Goal: Task Accomplishment & Management: Use online tool/utility

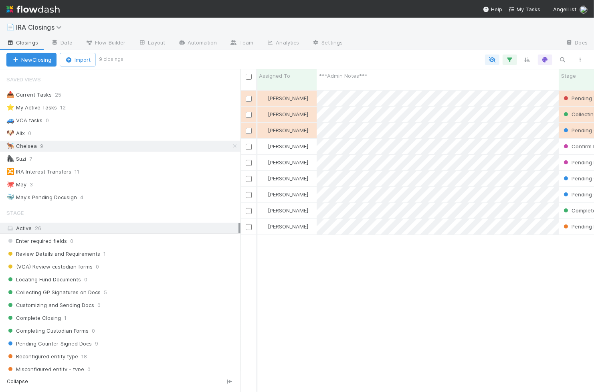
scroll to position [308, 353]
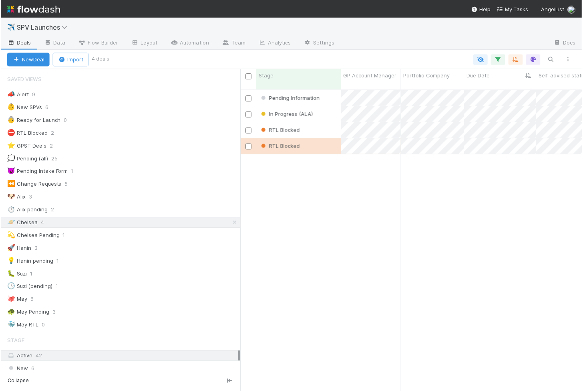
scroll to position [308, 343]
click at [317, 142] on div "RTL Blocked" at bounding box center [298, 147] width 85 height 16
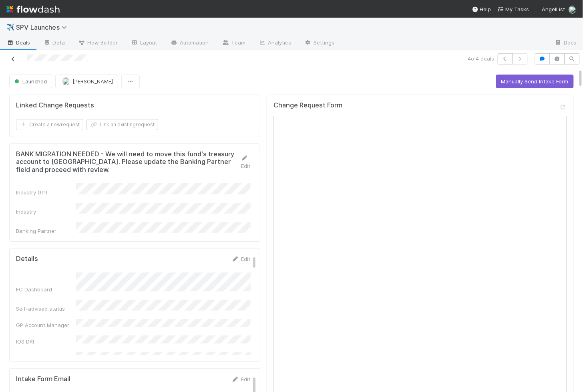
click at [10, 57] on icon at bounding box center [13, 58] width 8 height 5
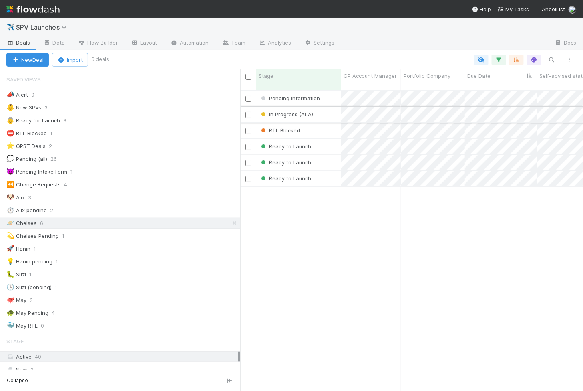
scroll to position [0, 0]
